Goal: Task Accomplishment & Management: Use online tool/utility

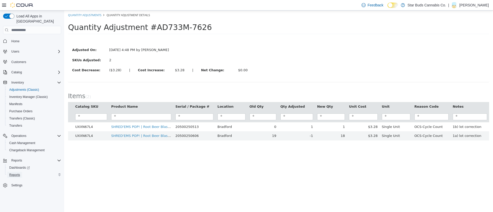
click at [16, 173] on span "Reports" at bounding box center [14, 175] width 11 height 4
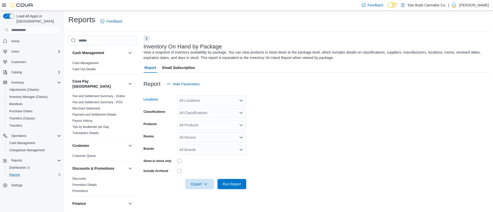
click at [189, 100] on div "All Locations" at bounding box center [211, 100] width 69 height 10
type input "***"
click at [197, 111] on span "Bradford" at bounding box center [198, 109] width 14 height 5
click at [298, 108] on form "Locations [GEOGRAPHIC_DATA] Classifications All Classifications Products All Pr…" at bounding box center [315, 139] width 345 height 100
click at [198, 114] on div "All Classifications" at bounding box center [211, 113] width 69 height 10
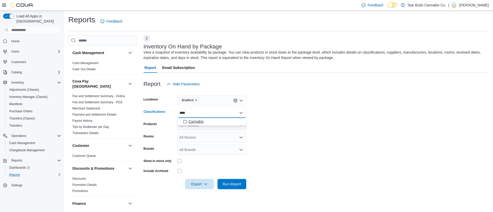
type input "****"
click at [197, 122] on span "Cannabis" at bounding box center [195, 121] width 15 height 5
drag, startPoint x: 204, startPoint y: 193, endPoint x: 206, endPoint y: 185, distance: 7.8
click at [206, 185] on div "Report Hide Parameters Locations [GEOGRAPHIC_DATA] Classifications Cannabis Pro…" at bounding box center [315, 134] width 345 height 123
click at [206, 185] on icon "button" at bounding box center [205, 184] width 4 height 4
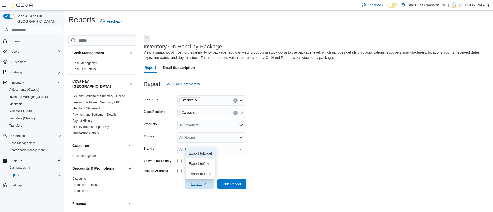
click at [205, 152] on span "Export to Excel" at bounding box center [200, 153] width 23 height 4
